Goal: Transaction & Acquisition: Purchase product/service

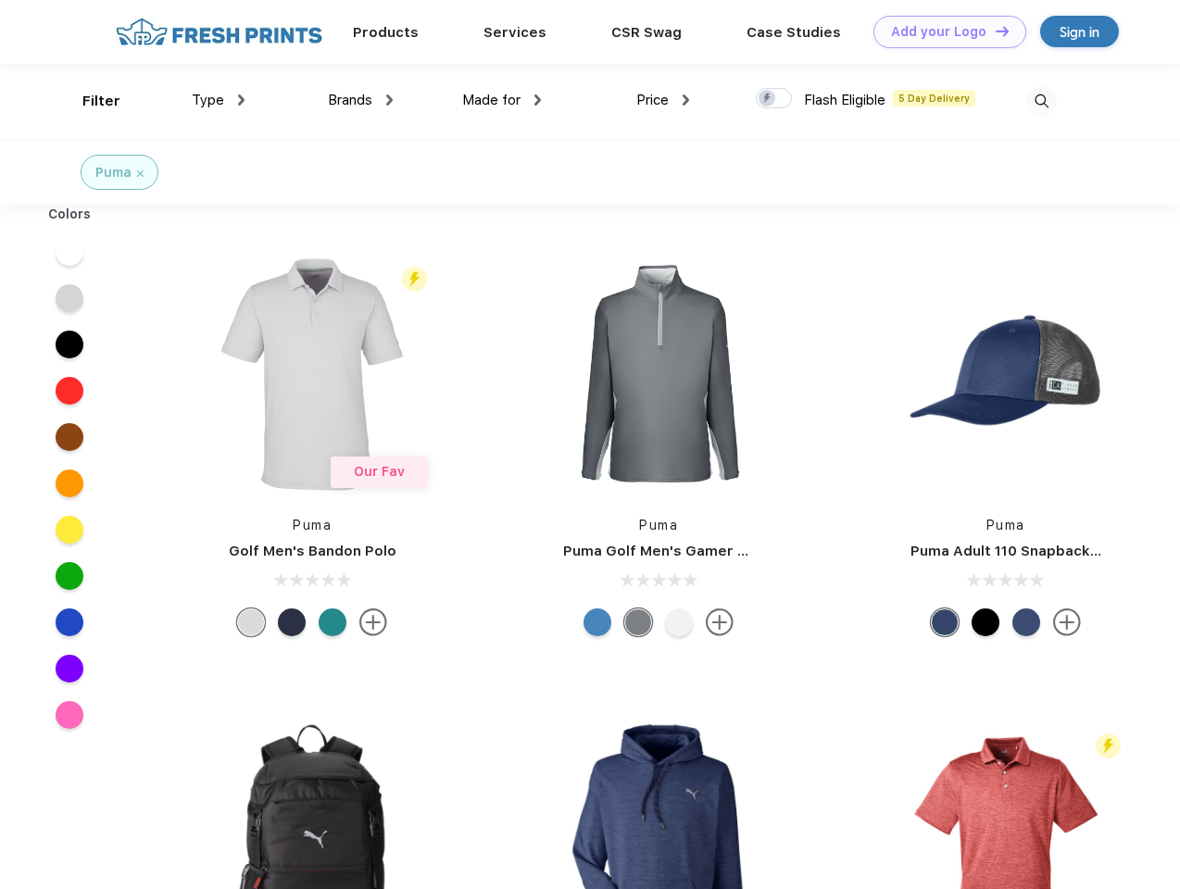
click at [943, 31] on link "Add your Logo Design Tool" at bounding box center [949, 32] width 153 height 32
click at [0, 0] on div "Design Tool" at bounding box center [0, 0] width 0 height 0
click at [993, 31] on link "Add your Logo Design Tool" at bounding box center [949, 32] width 153 height 32
click at [89, 101] on div "Filter" at bounding box center [101, 101] width 38 height 21
click at [219, 100] on span "Type" at bounding box center [208, 100] width 32 height 17
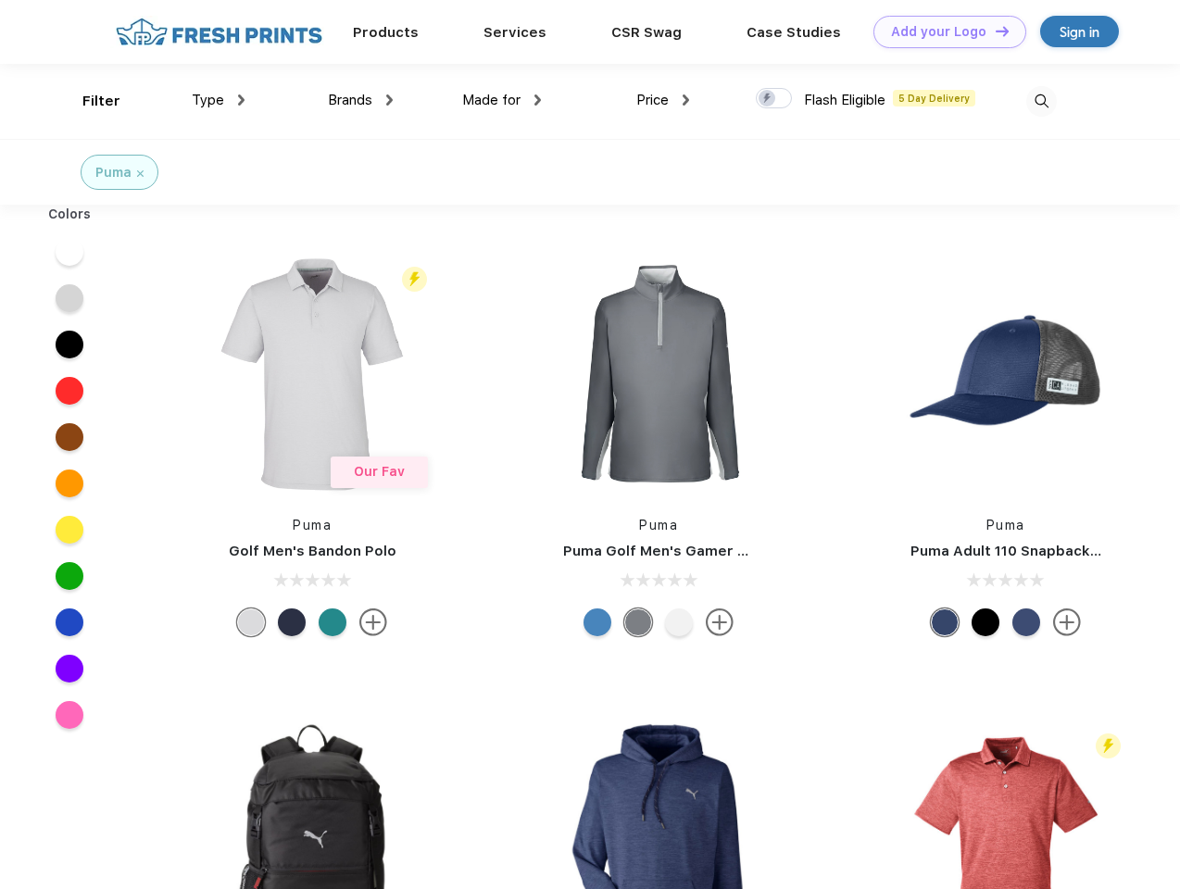
click at [360, 100] on span "Brands" at bounding box center [350, 100] width 44 height 17
click at [502, 100] on span "Made for" at bounding box center [491, 100] width 58 height 17
click at [663, 100] on span "Price" at bounding box center [652, 100] width 32 height 17
click at [774, 99] on div at bounding box center [774, 98] width 36 height 20
click at [768, 99] on input "checkbox" at bounding box center [762, 93] width 12 height 12
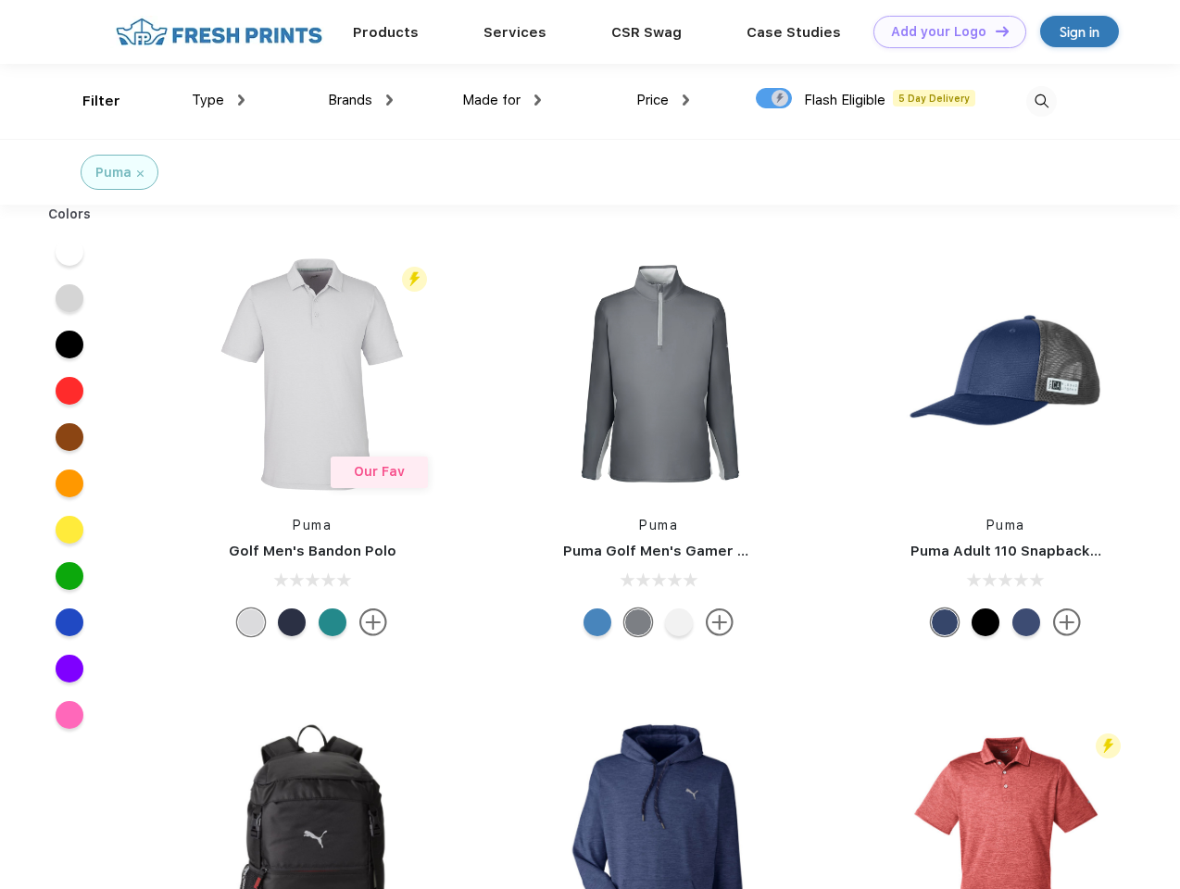
click at [1041, 101] on img at bounding box center [1041, 101] width 31 height 31
